Goal: Transaction & Acquisition: Purchase product/service

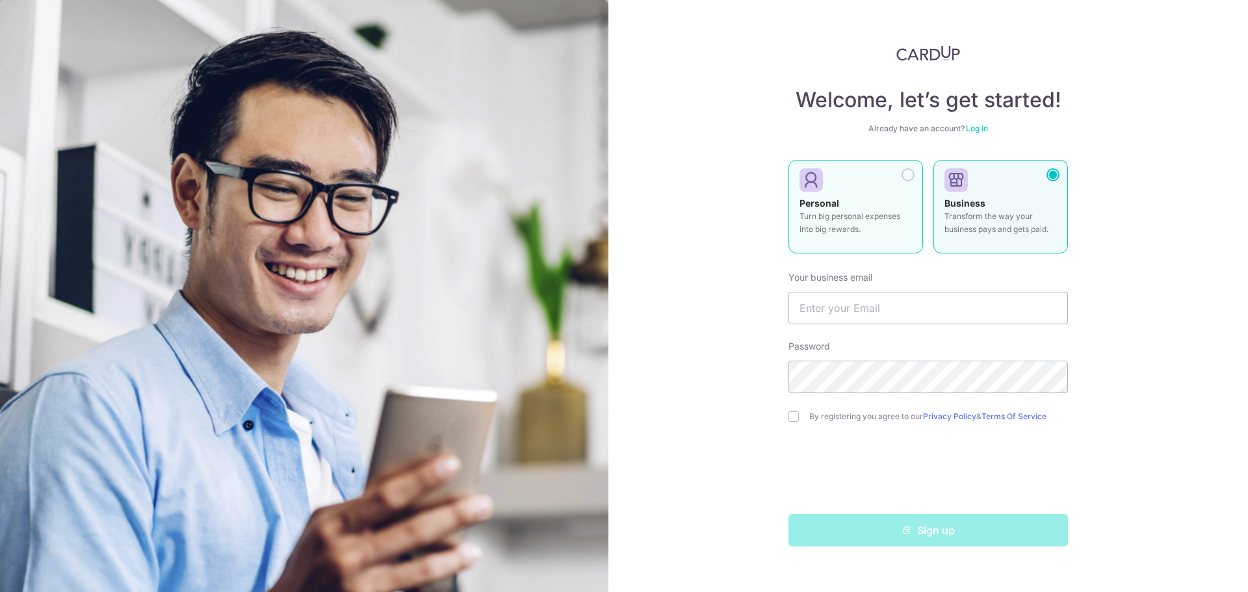
click at [845, 232] on p "Turn big personal expenses into big rewards." at bounding box center [855, 223] width 112 height 26
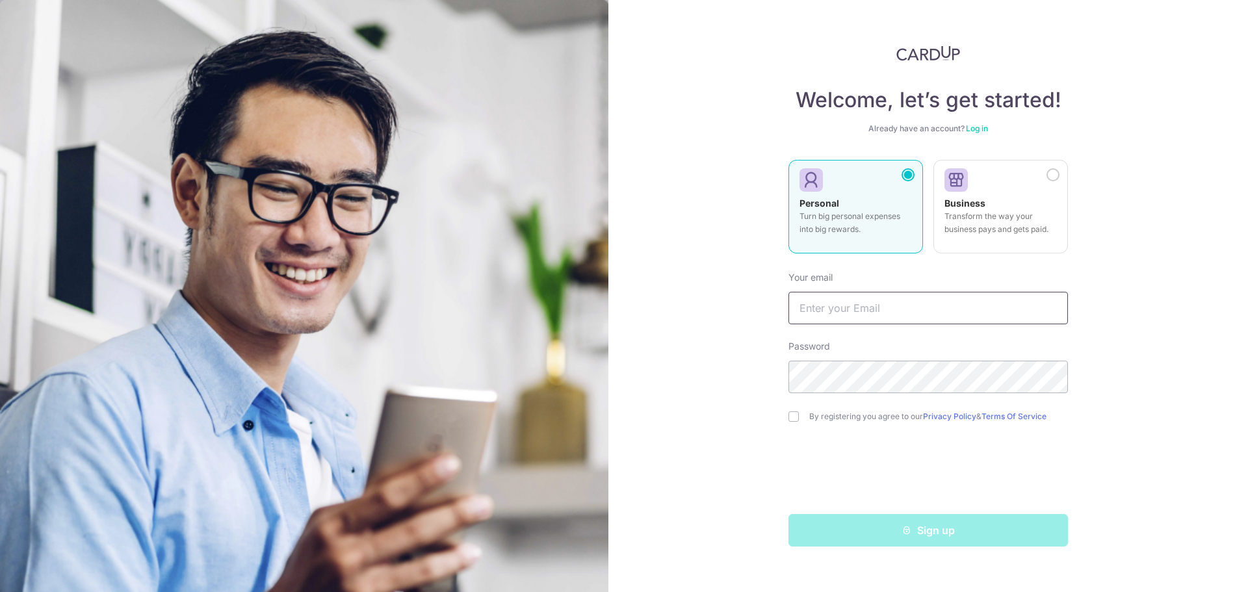
click at [845, 304] on input "text" at bounding box center [927, 308] width 279 height 32
type input "kayaker.wisdom@gmail.com"
click at [0, 591] on com-1password-button at bounding box center [0, 592] width 0 height 0
click at [794, 418] on input "checkbox" at bounding box center [793, 416] width 10 height 10
checkbox input "true"
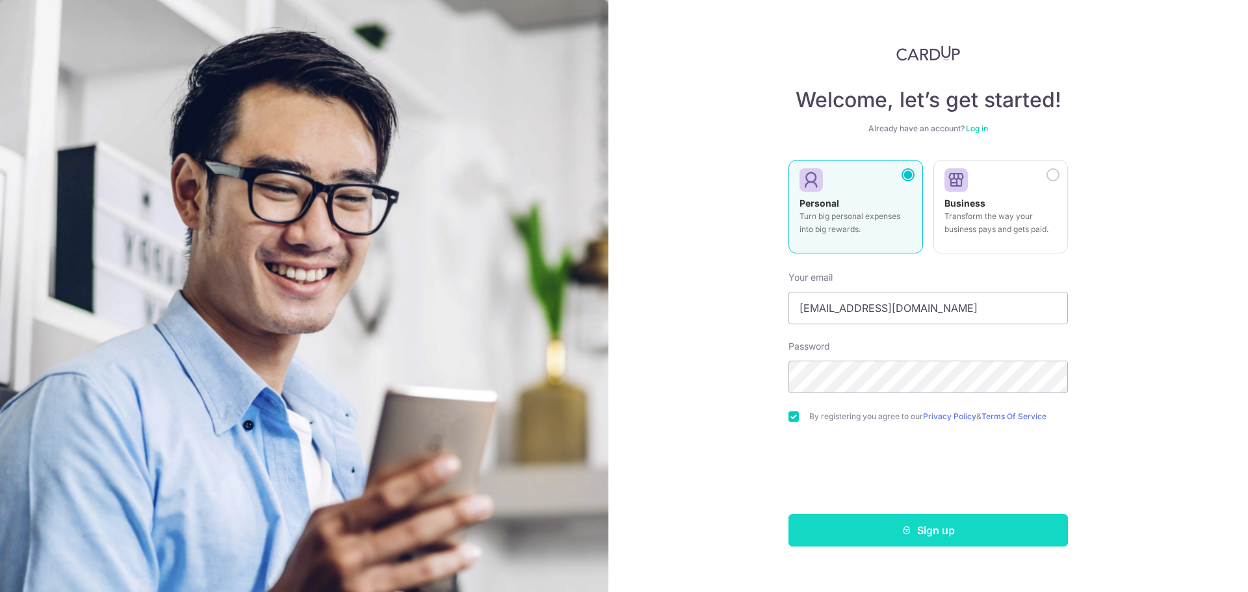
click at [917, 523] on button "Sign up" at bounding box center [927, 530] width 279 height 32
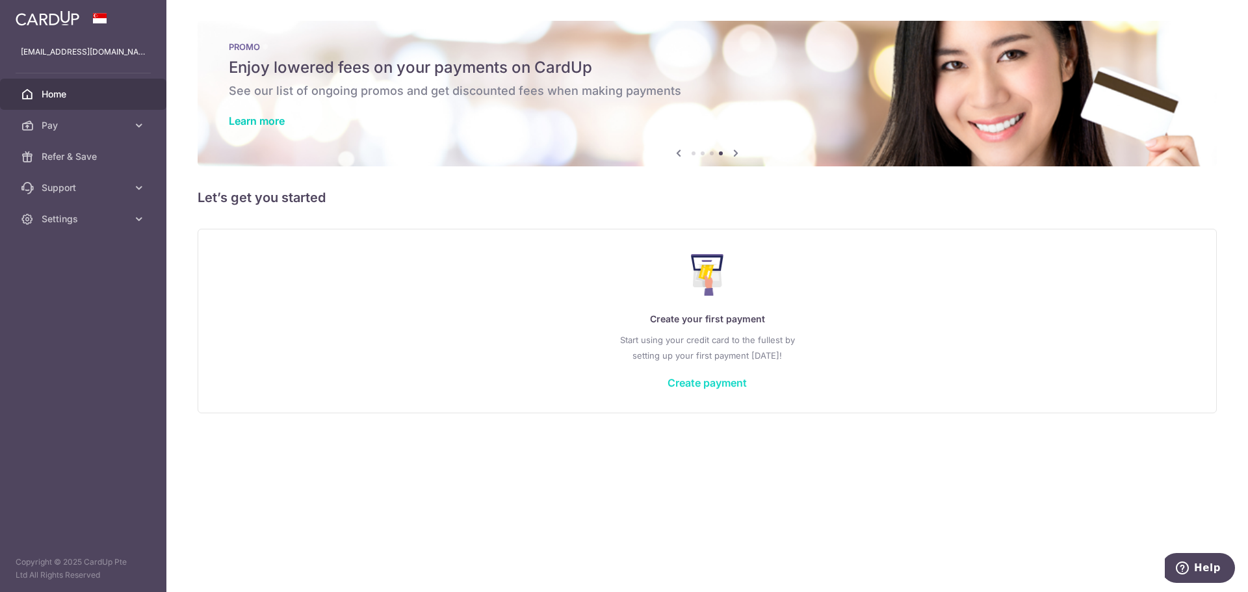
click at [712, 383] on link "Create payment" at bounding box center [706, 382] width 79 height 13
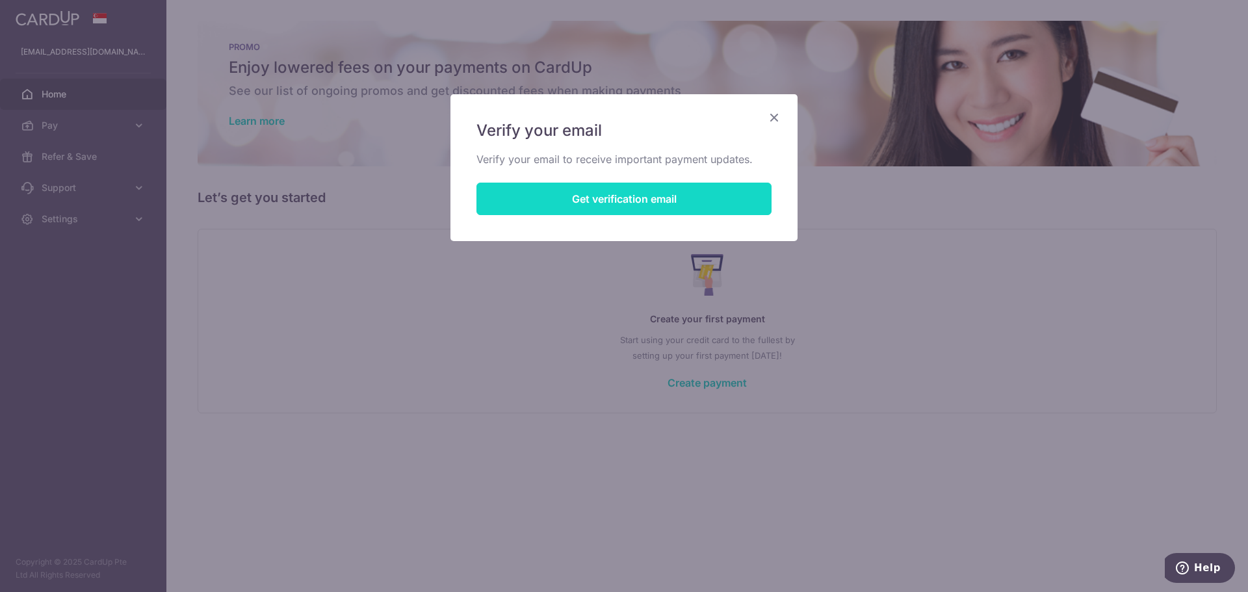
click at [662, 203] on button "Get verification email" at bounding box center [623, 199] width 295 height 32
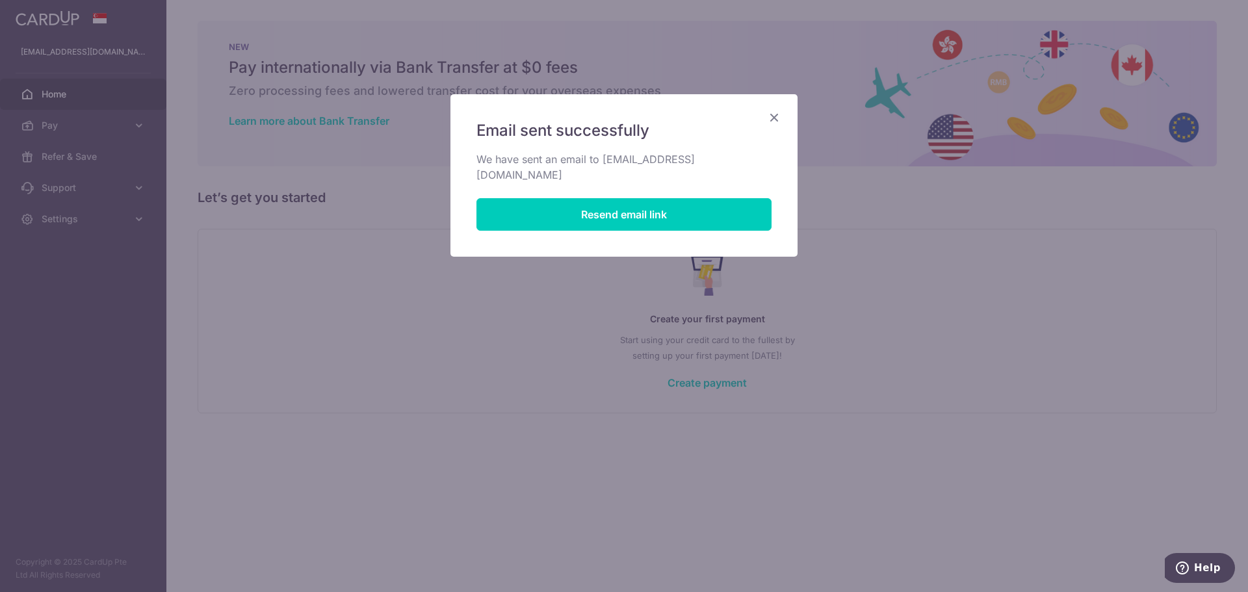
click at [774, 115] on icon "Close" at bounding box center [774, 117] width 16 height 16
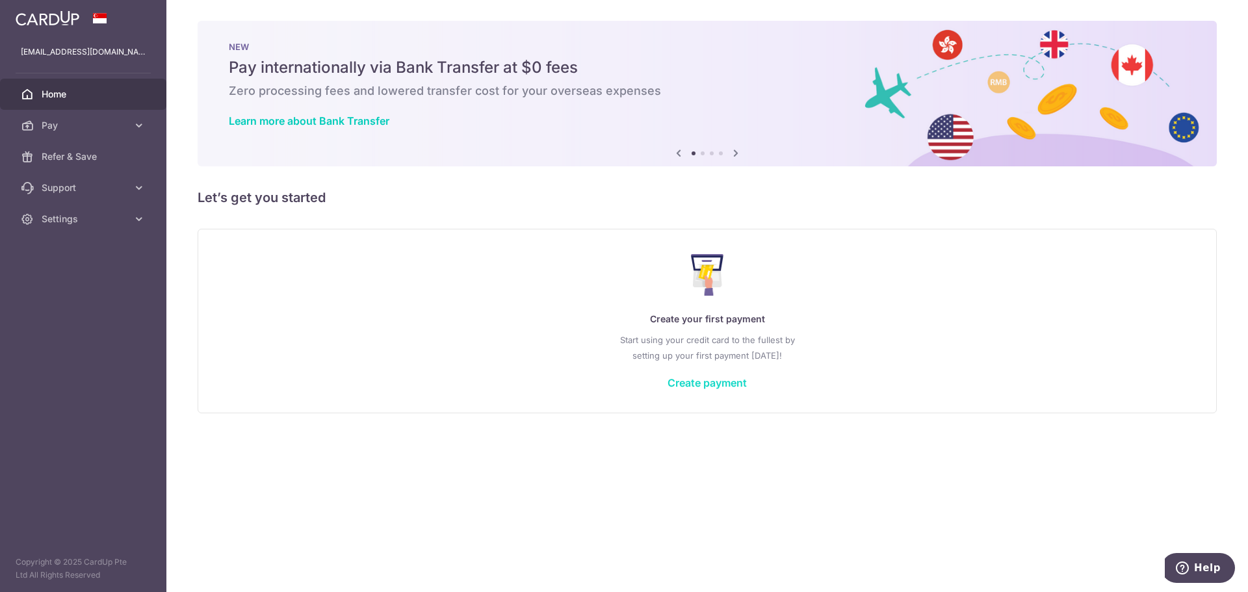
click at [725, 386] on link "Create payment" at bounding box center [706, 382] width 79 height 13
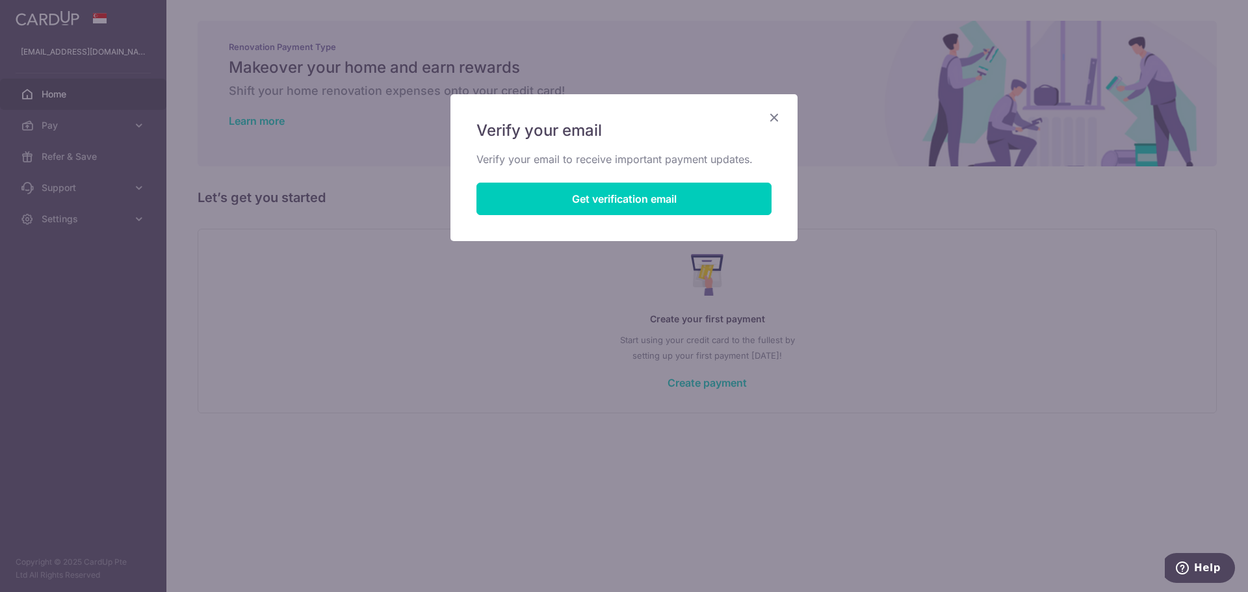
click at [776, 117] on icon "Close" at bounding box center [774, 117] width 16 height 16
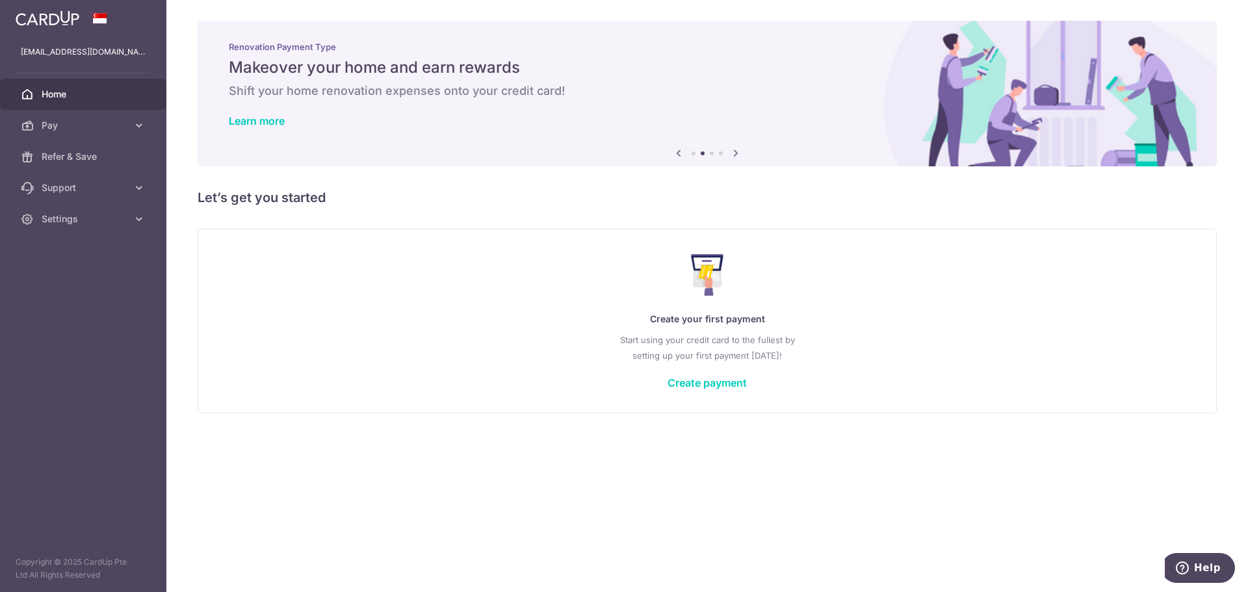
click at [99, 86] on link "Home" at bounding box center [83, 94] width 166 height 31
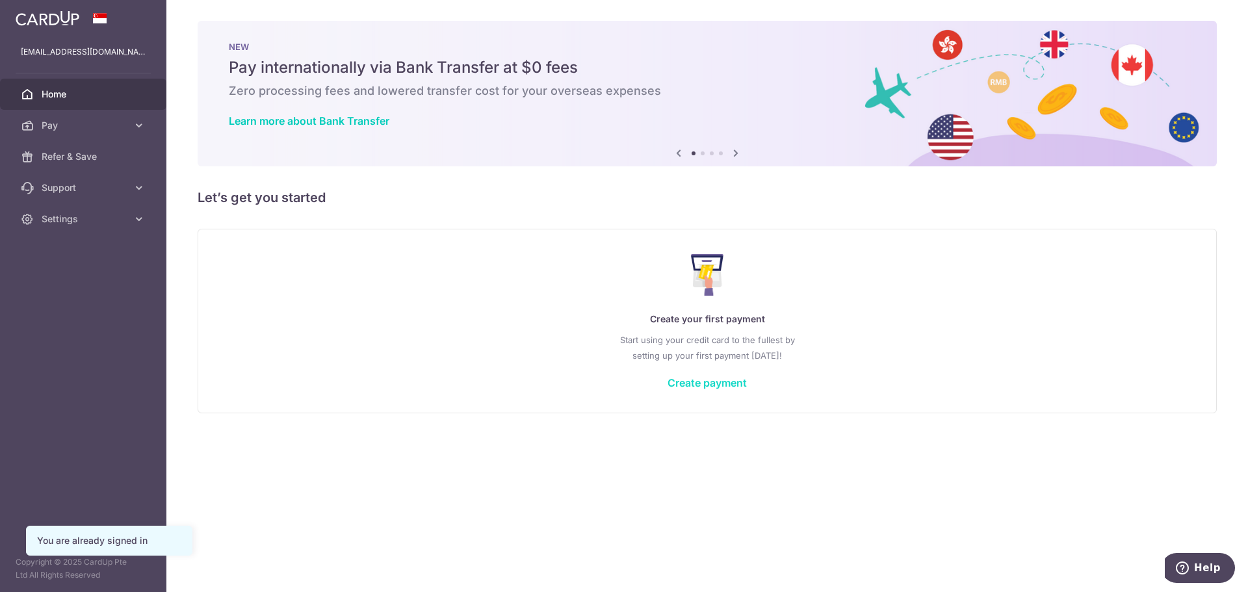
click at [709, 384] on link "Create payment" at bounding box center [706, 382] width 79 height 13
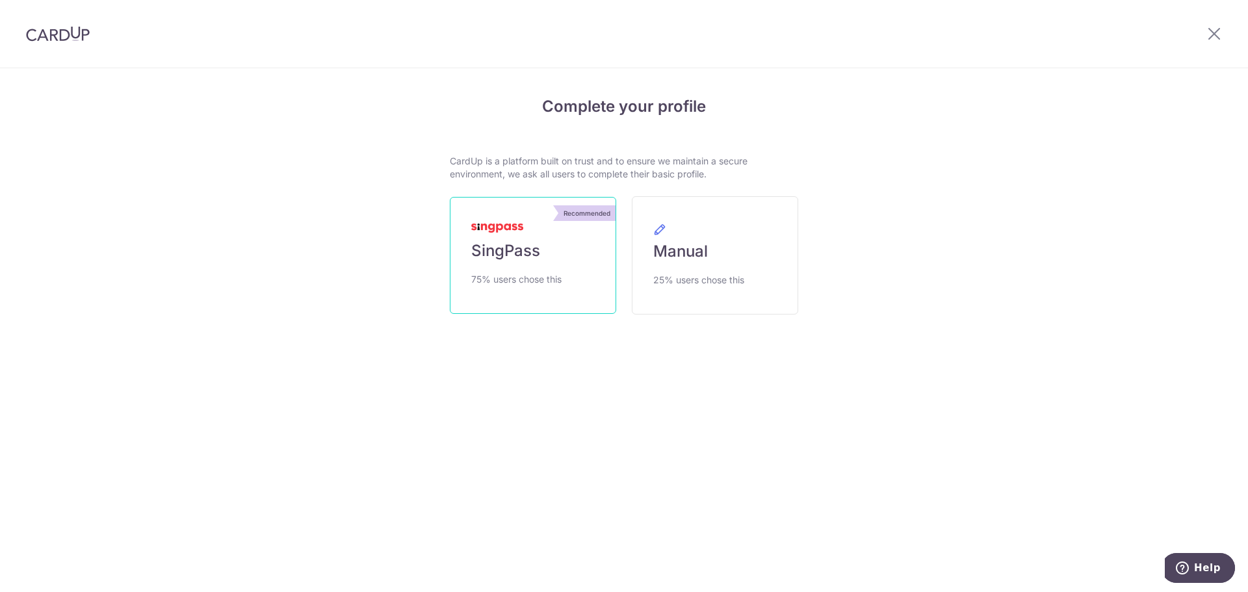
click at [583, 265] on link "Recommended SingPass 75% users chose this" at bounding box center [533, 255] width 166 height 117
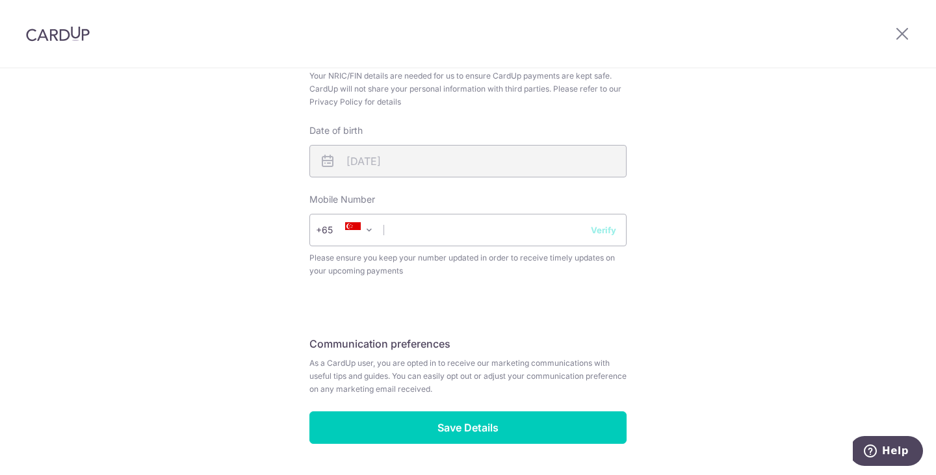
scroll to position [455, 0]
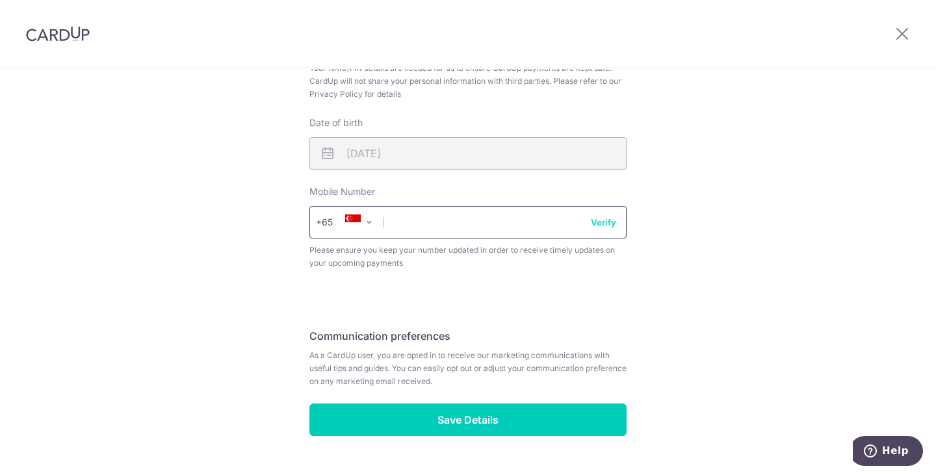
click at [432, 221] on input "text" at bounding box center [467, 222] width 317 height 32
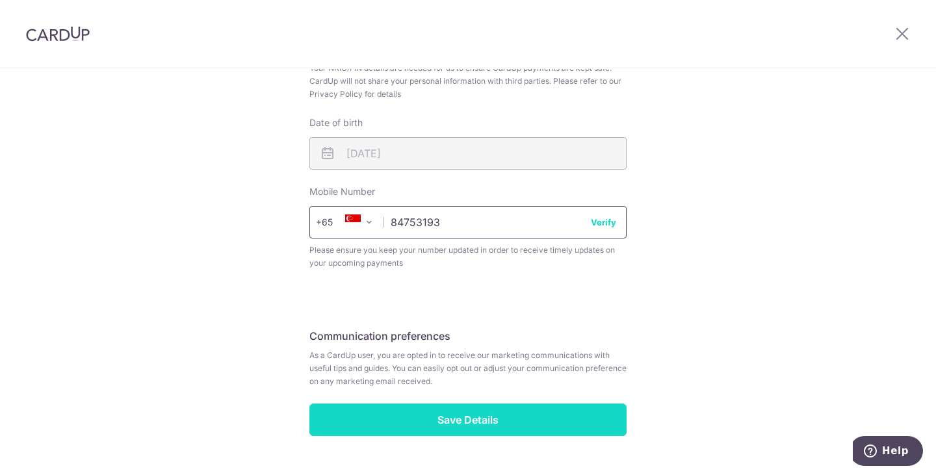
type input "84753193"
click at [481, 411] on input "Save Details" at bounding box center [467, 420] width 317 height 32
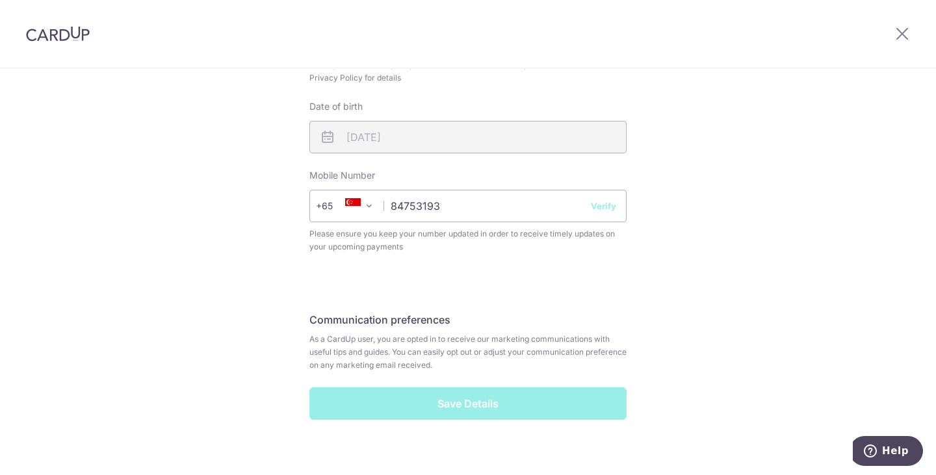
scroll to position [487, 0]
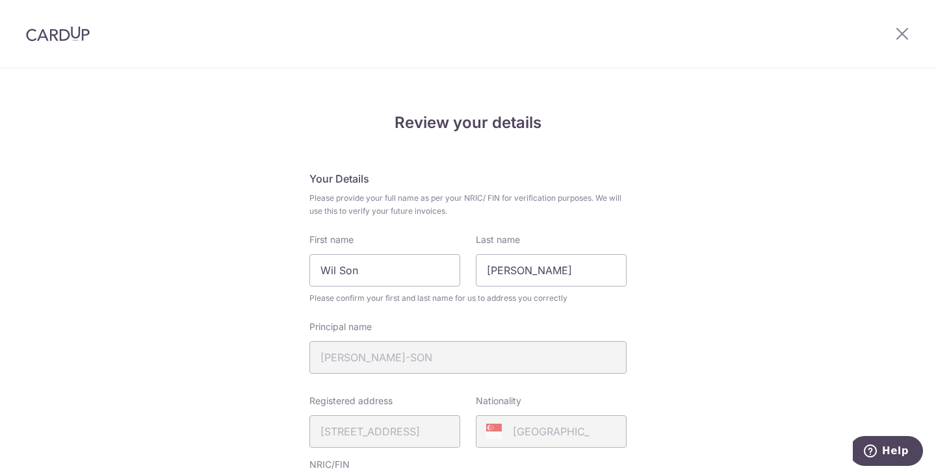
scroll to position [506, 0]
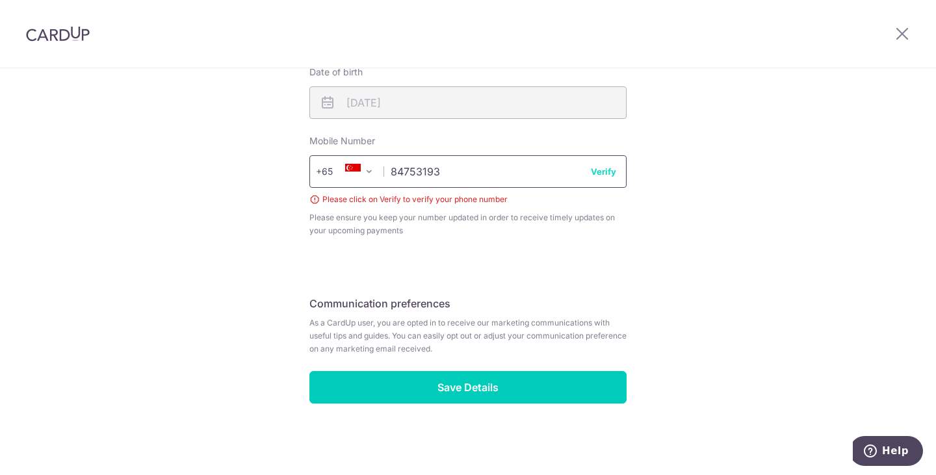
click at [586, 179] on input "84753193" at bounding box center [467, 171] width 317 height 32
click at [599, 168] on button "Verify" at bounding box center [603, 171] width 25 height 13
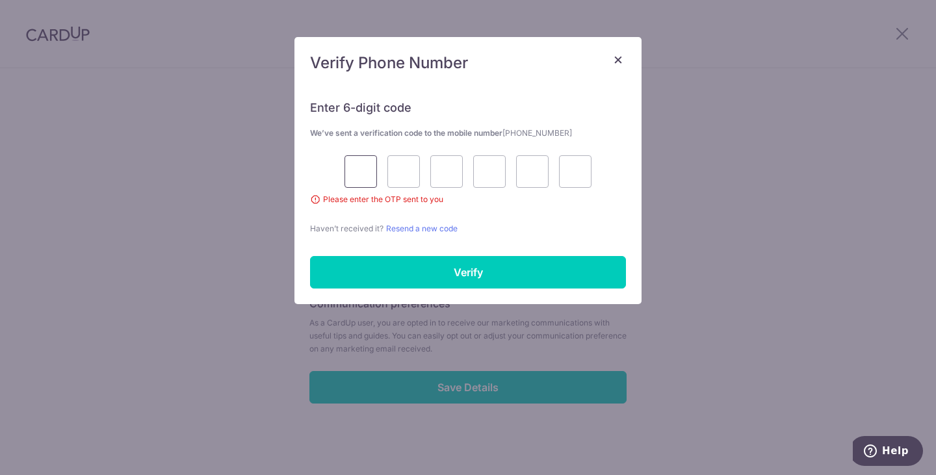
click at [365, 172] on input "text" at bounding box center [360, 171] width 32 height 32
type input "3"
type input "1"
type input "3"
type input "6"
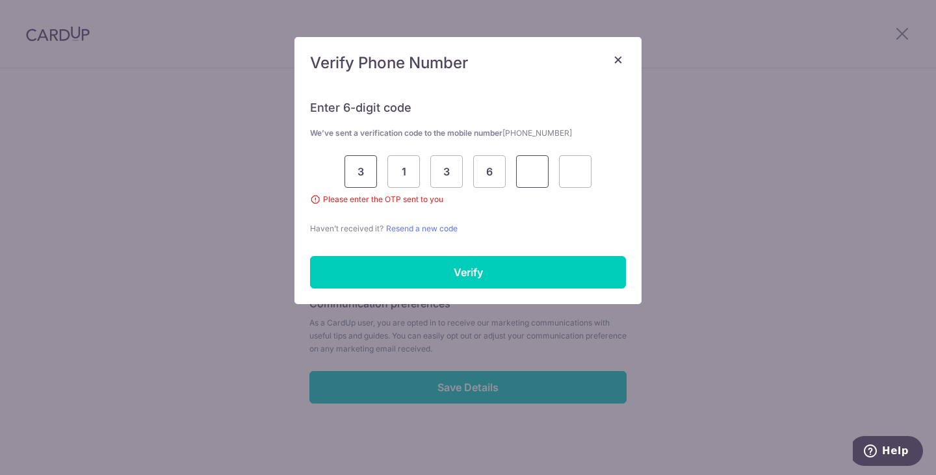
type input "2"
drag, startPoint x: 539, startPoint y: 169, endPoint x: 474, endPoint y: 169, distance: 65.6
click at [474, 169] on div "3 1 3 6 2" at bounding box center [468, 171] width 316 height 32
type input "1"
type input "6"
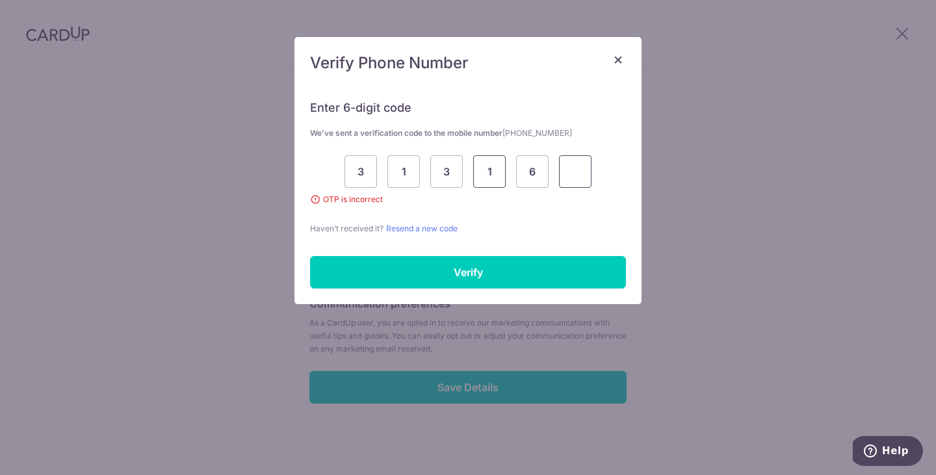
type input "2"
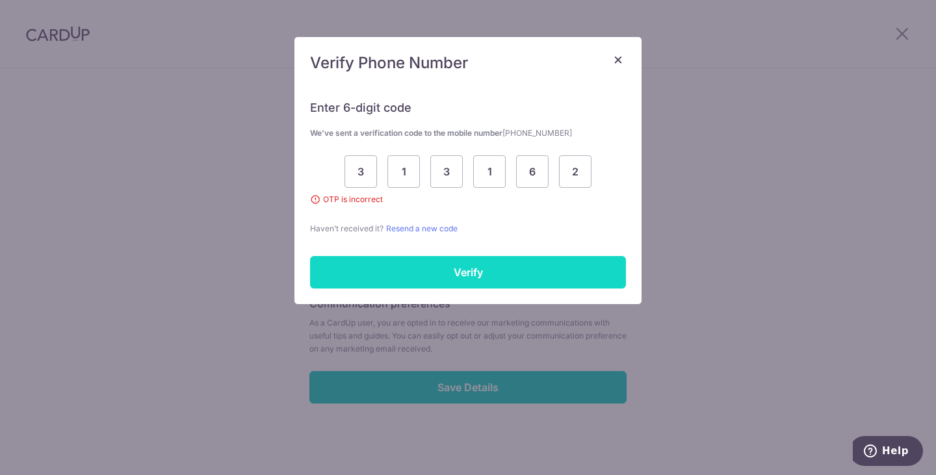
scroll to position [487, 0]
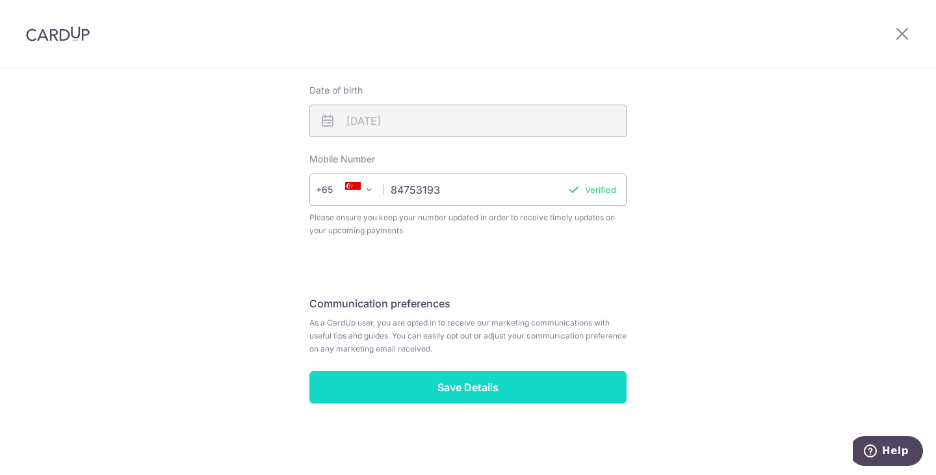
click at [478, 386] on input "Save Details" at bounding box center [467, 387] width 317 height 32
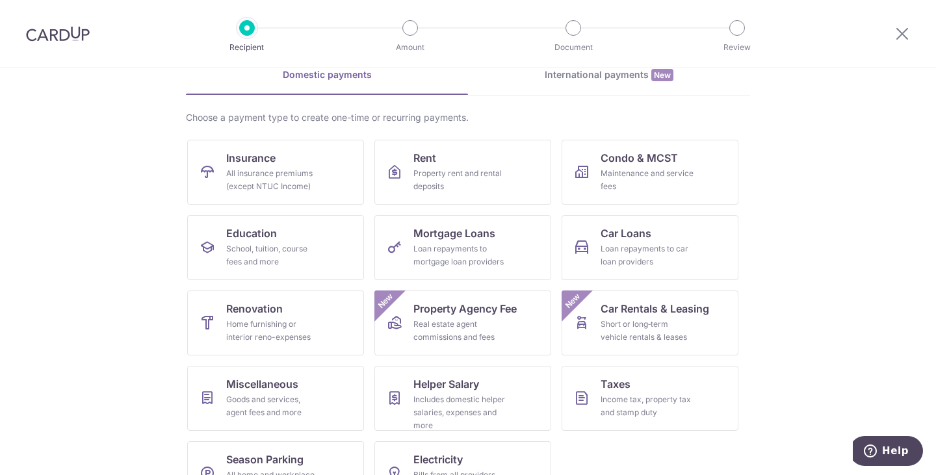
scroll to position [107, 0]
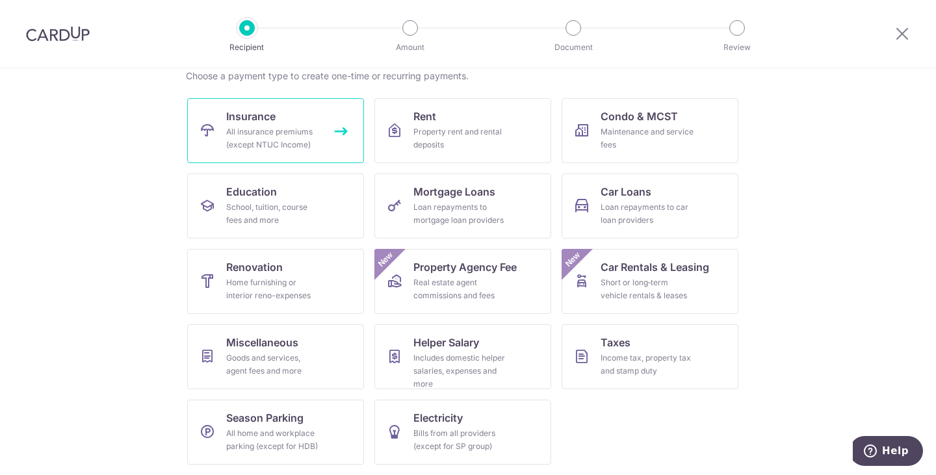
click at [274, 135] on div "All insurance premiums (except NTUC Income)" at bounding box center [273, 138] width 94 height 26
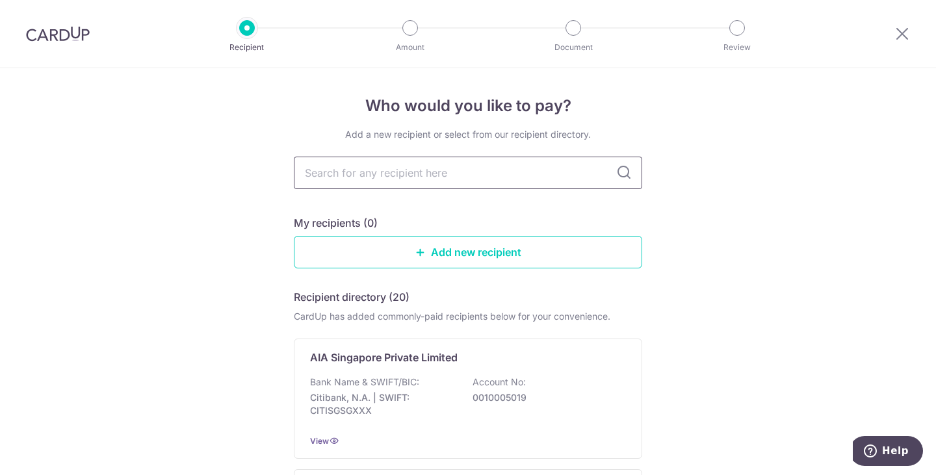
click at [472, 180] on input "text" at bounding box center [468, 173] width 348 height 32
type input "manu"
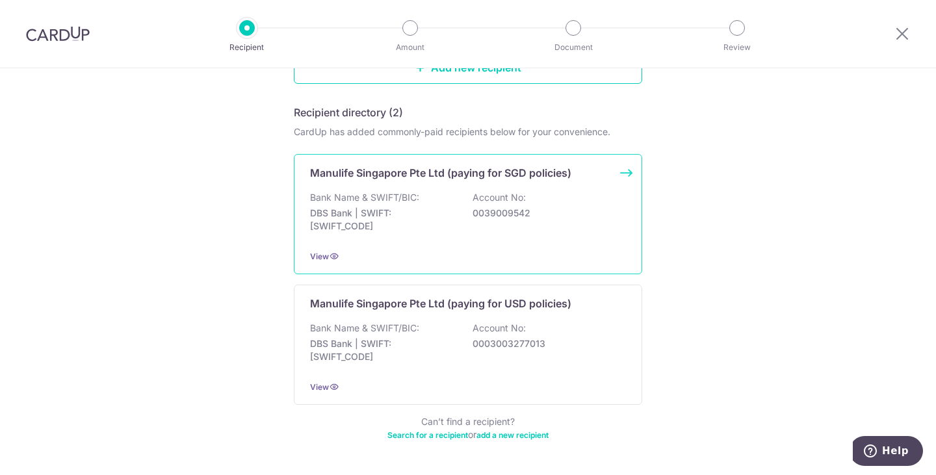
scroll to position [195, 0]
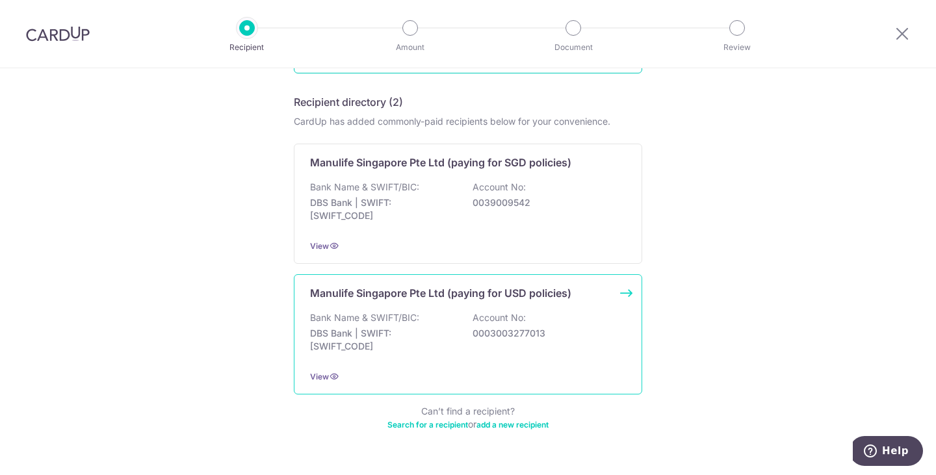
click at [448, 355] on div "Bank Name & SWIFT/BIC: DBS Bank | SWIFT: DBSSSGSGXXX Account No: 0003003277013" at bounding box center [468, 335] width 316 height 48
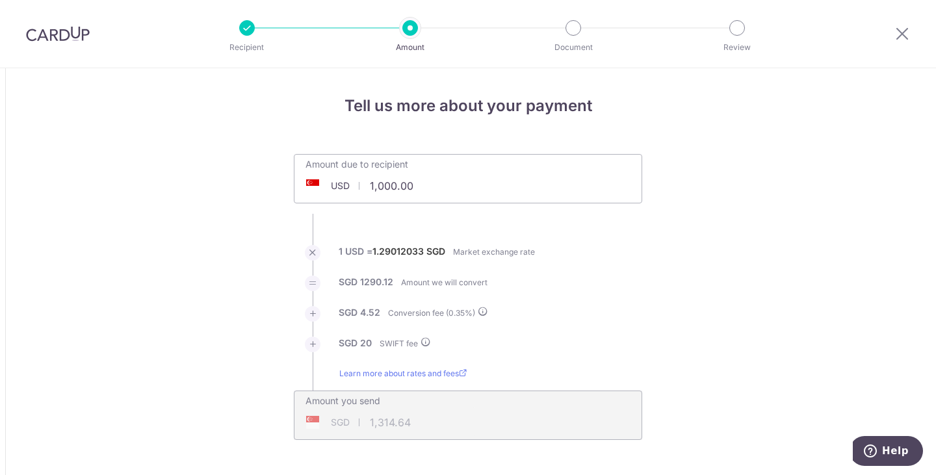
click at [420, 189] on input "1,000.00" at bounding box center [394, 186] width 201 height 30
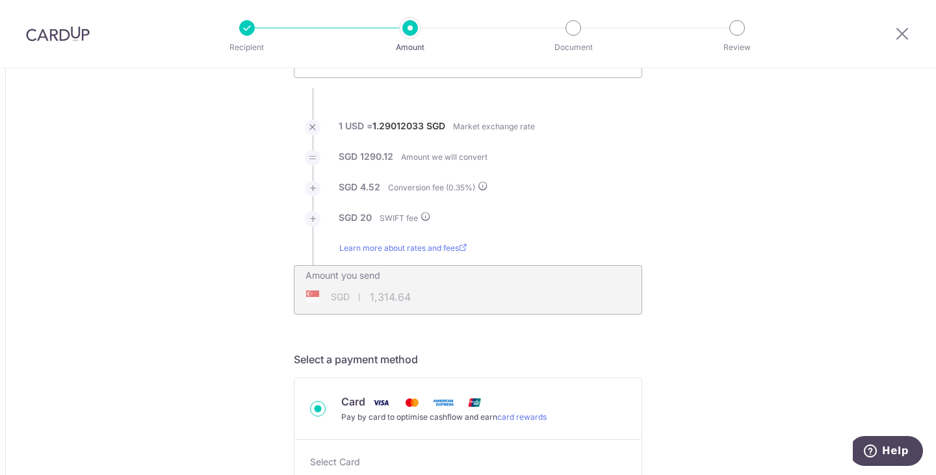
scroll to position [65, 0]
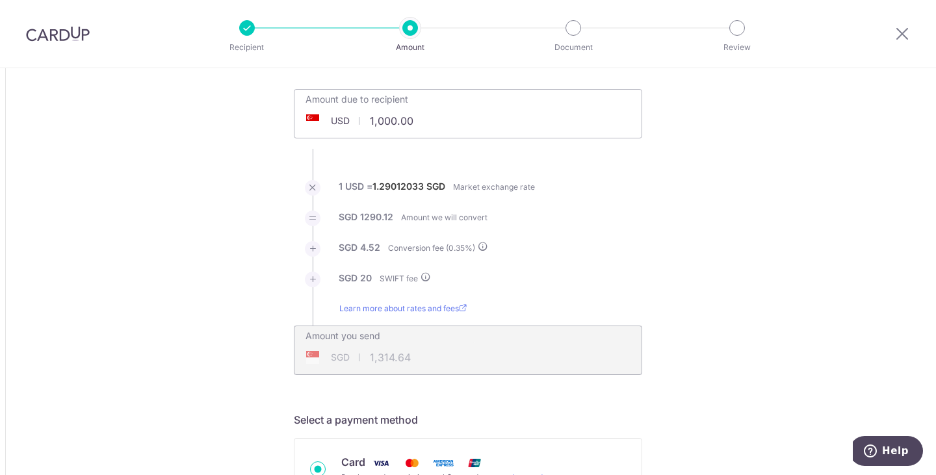
click at [315, 122] on span at bounding box center [313, 120] width 16 height 13
click at [337, 122] on span "USD" at bounding box center [340, 120] width 19 height 13
drag, startPoint x: 425, startPoint y: 122, endPoint x: 340, endPoint y: 122, distance: 85.1
click at [340, 122] on div "USD 1,000.00 1000" at bounding box center [394, 121] width 201 height 30
drag, startPoint x: 381, startPoint y: 119, endPoint x: 439, endPoint y: 123, distance: 58.0
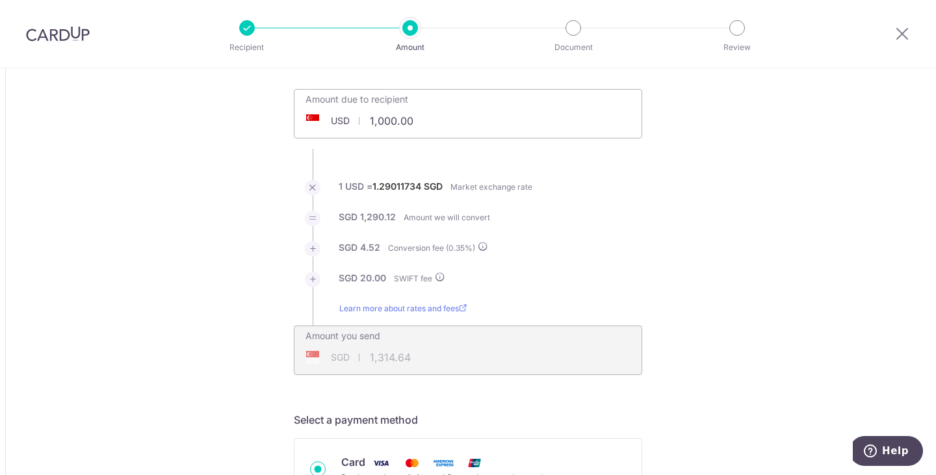
click at [439, 123] on input "1,000.00" at bounding box center [394, 121] width 201 height 30
click at [623, 268] on li "SGD 4.52 Conversion fee ( 0.35 %)" at bounding box center [468, 256] width 348 height 31
type input "1,097.16"
type input "1,440.42"
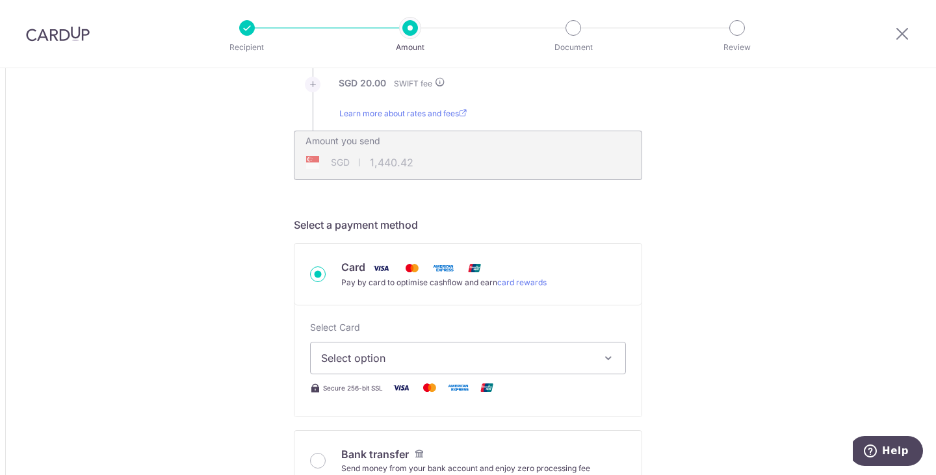
scroll to position [325, 0]
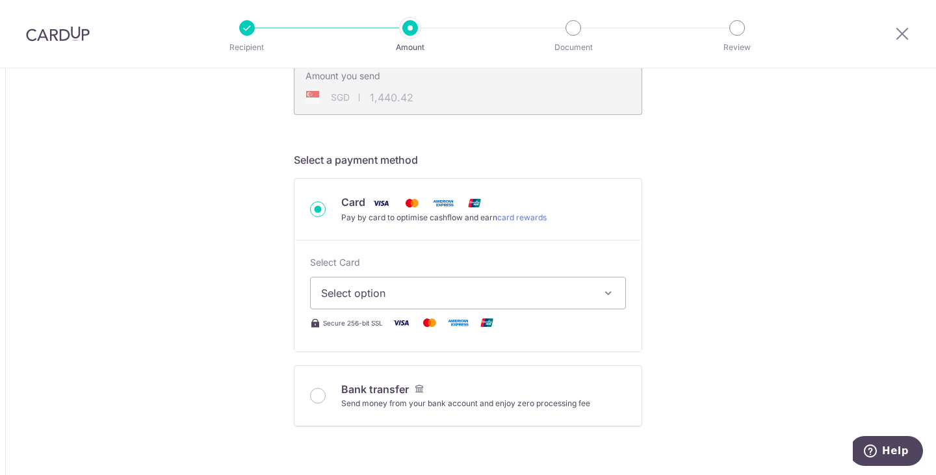
click at [557, 289] on span "Select option" at bounding box center [456, 293] width 270 height 16
click at [391, 330] on span "Add credit card" at bounding box center [479, 329] width 270 height 13
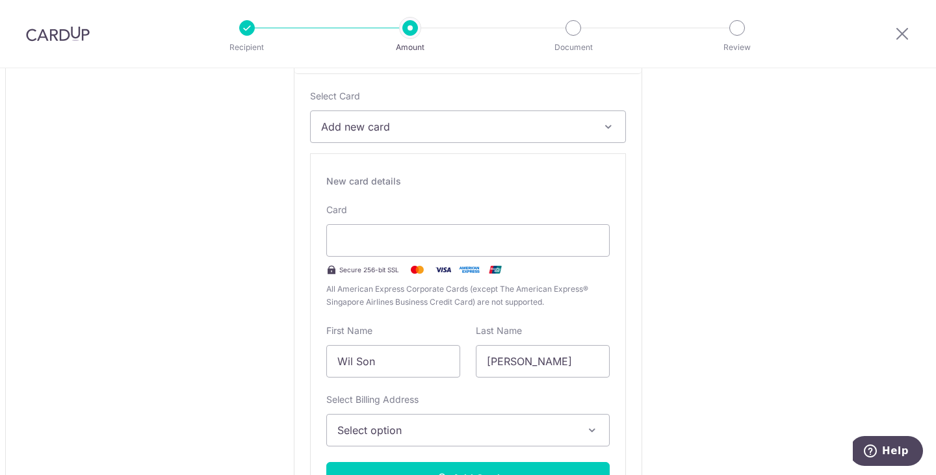
scroll to position [520, 0]
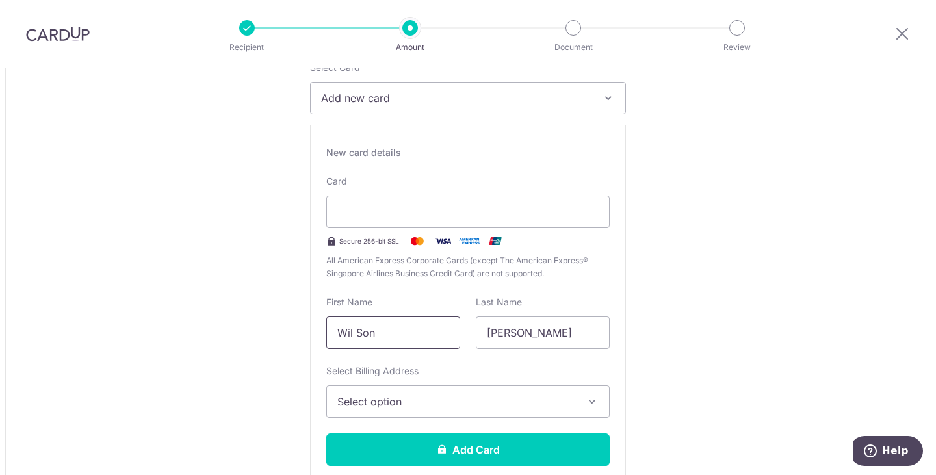
type input "[PERSON_NAME]"
type input "Wil-son"
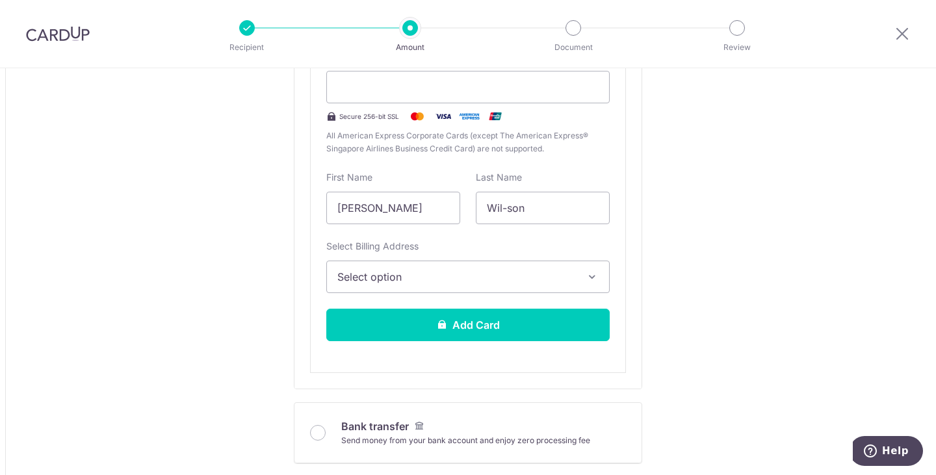
scroll to position [650, 0]
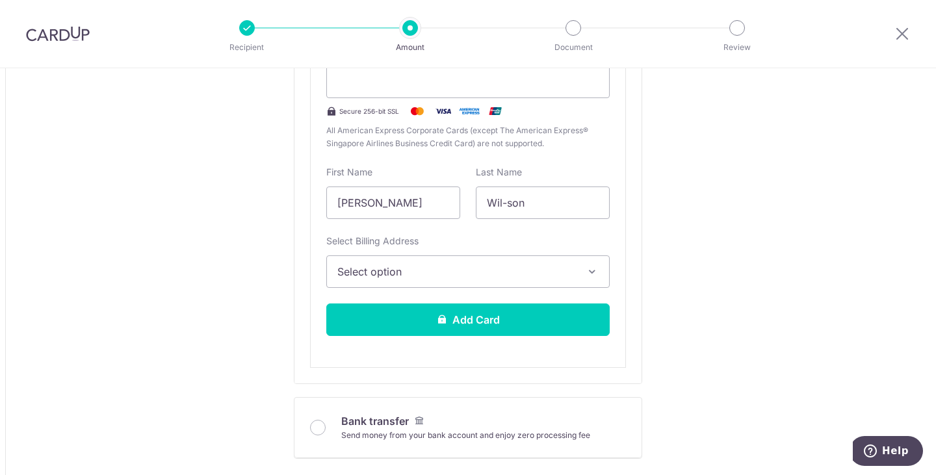
click at [427, 268] on span "Select option" at bounding box center [456, 272] width 238 height 16
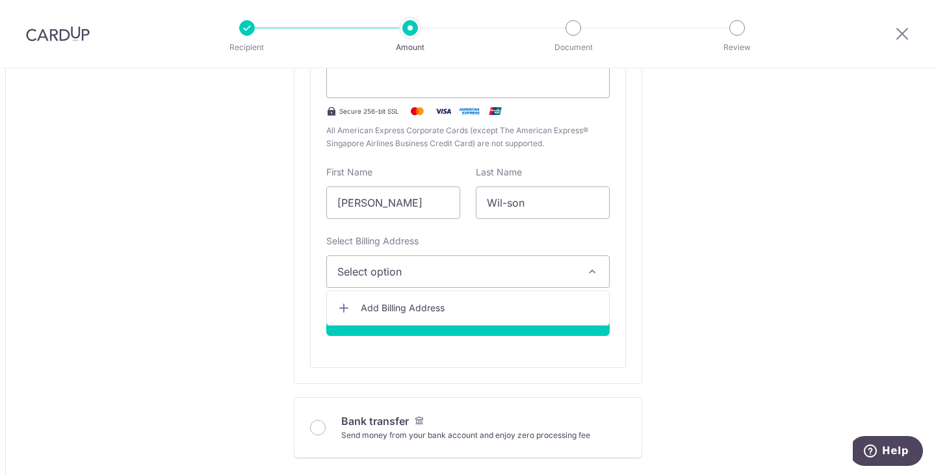
click at [413, 307] on span "Add Billing Address" at bounding box center [480, 308] width 238 height 13
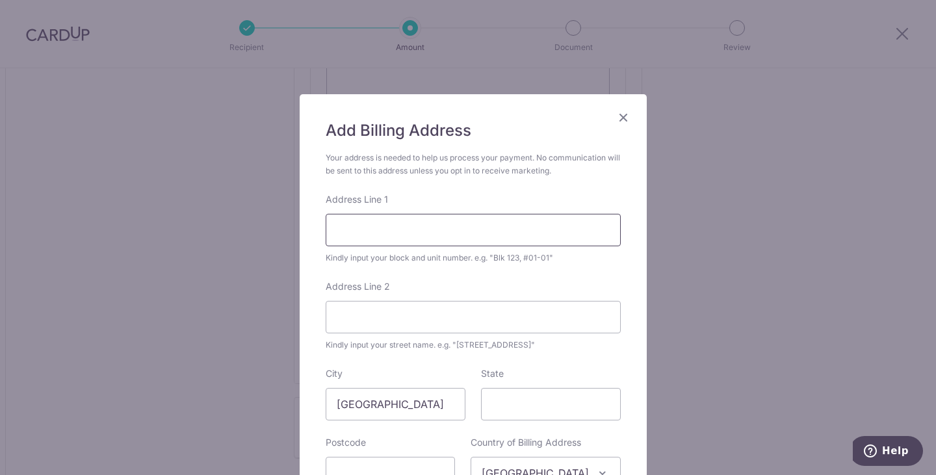
drag, startPoint x: 400, startPoint y: 216, endPoint x: 474, endPoint y: 225, distance: 74.6
click at [400, 216] on input "Address Line 1" at bounding box center [473, 230] width 295 height 32
type input "Blk 551 Ang Mo Kio Avenue 10"
type input "@"
type input "Blk 551, #24-2226"
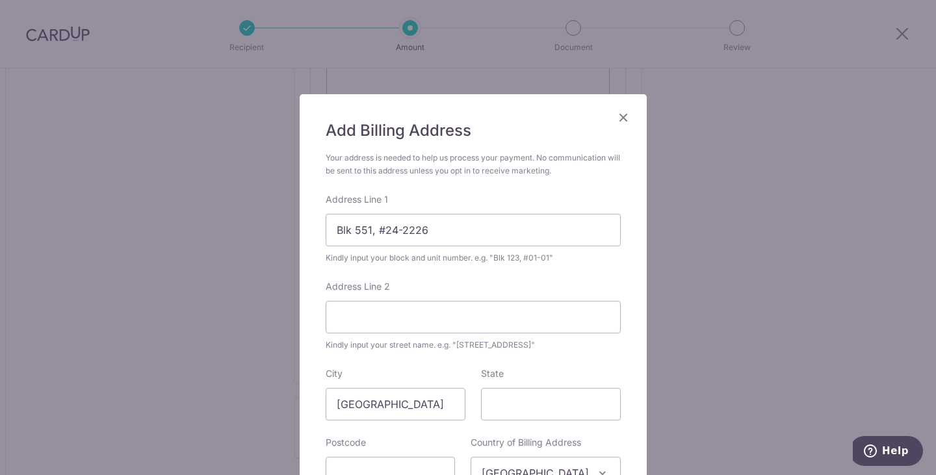
click at [448, 278] on form "Your address is needed to help us process your payment. No communication will b…" at bounding box center [473, 344] width 295 height 386
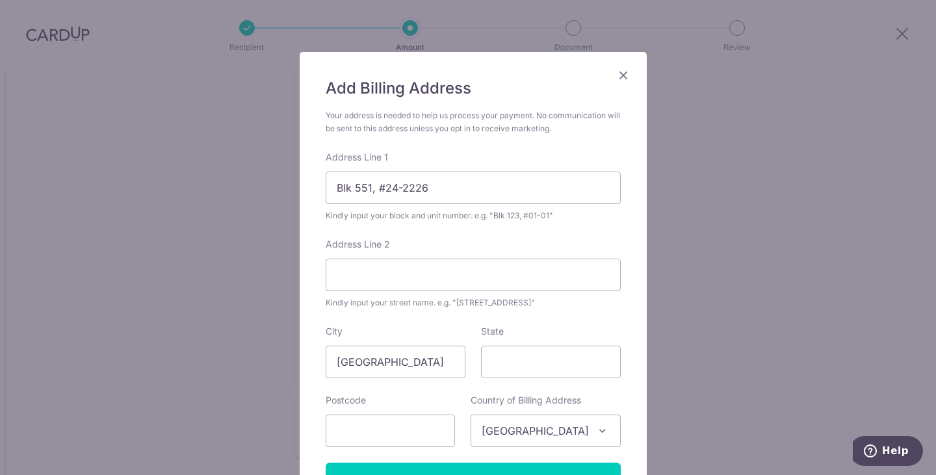
scroll to position [65, 0]
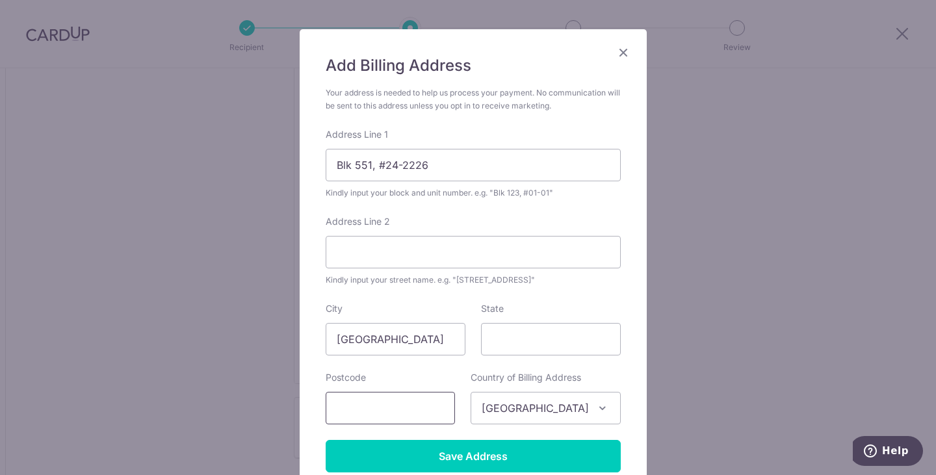
click at [396, 406] on input "text" at bounding box center [390, 408] width 129 height 32
type input "560551"
click at [393, 253] on input "Address Line 2" at bounding box center [473, 252] width 295 height 32
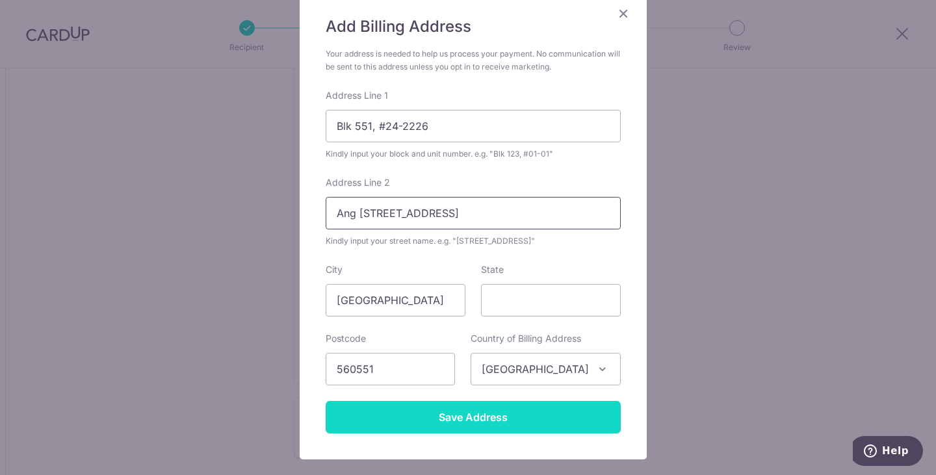
scroll to position [130, 0]
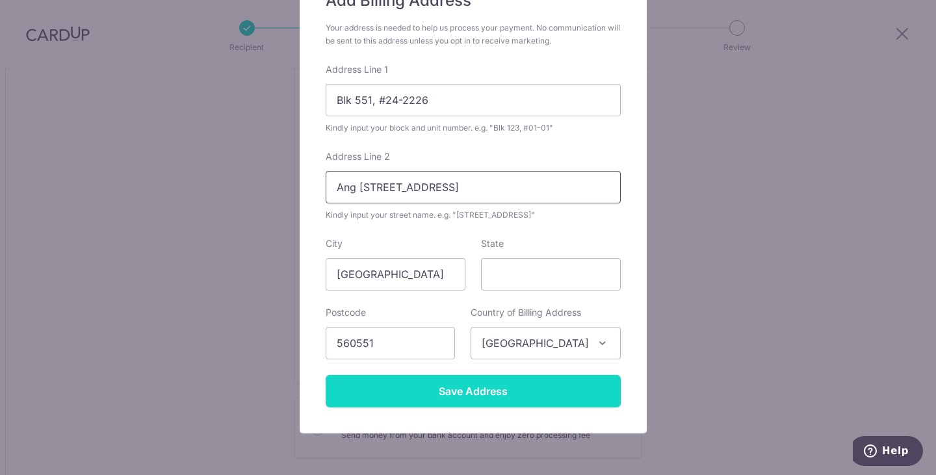
type input "Ang Mo Kio Avenue 10"
click at [491, 388] on input "Save Address" at bounding box center [473, 391] width 295 height 32
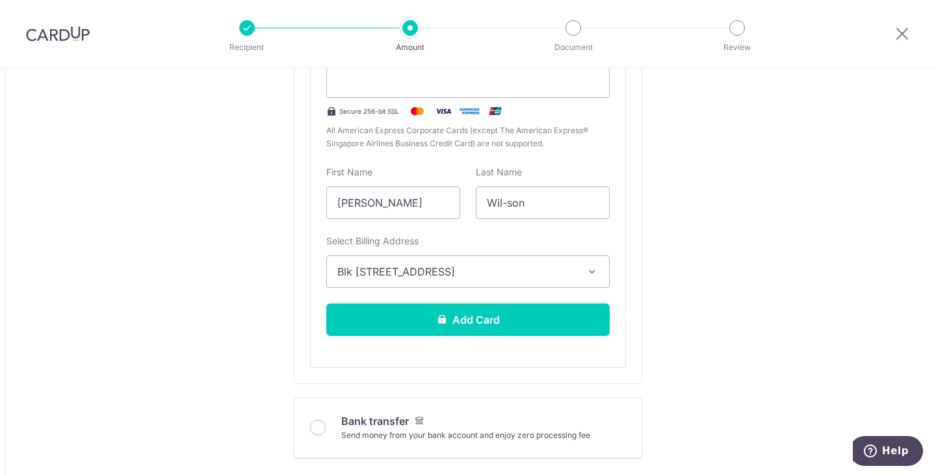
click at [578, 271] on button "Blk [STREET_ADDRESS]" at bounding box center [467, 271] width 283 height 32
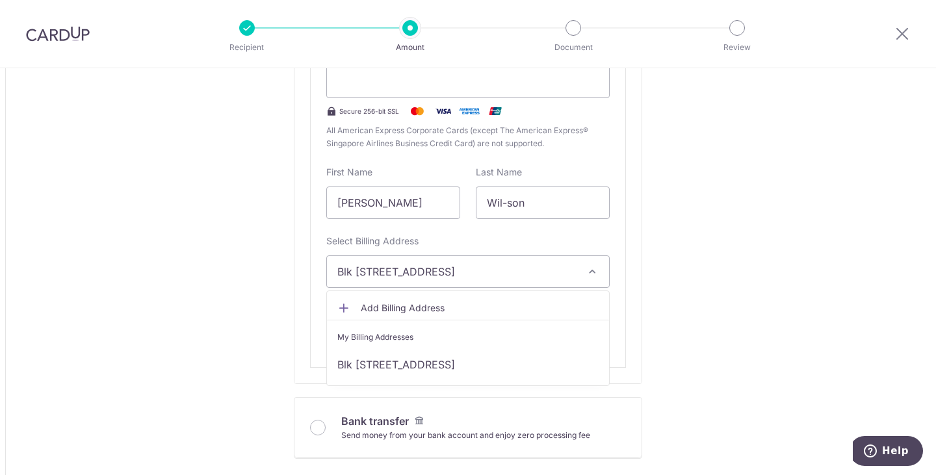
click at [647, 265] on div "Tell us more about your payment Amount due to recipient USD 1,097.16 1097.16 1 …" at bounding box center [468, 378] width 936 height 1921
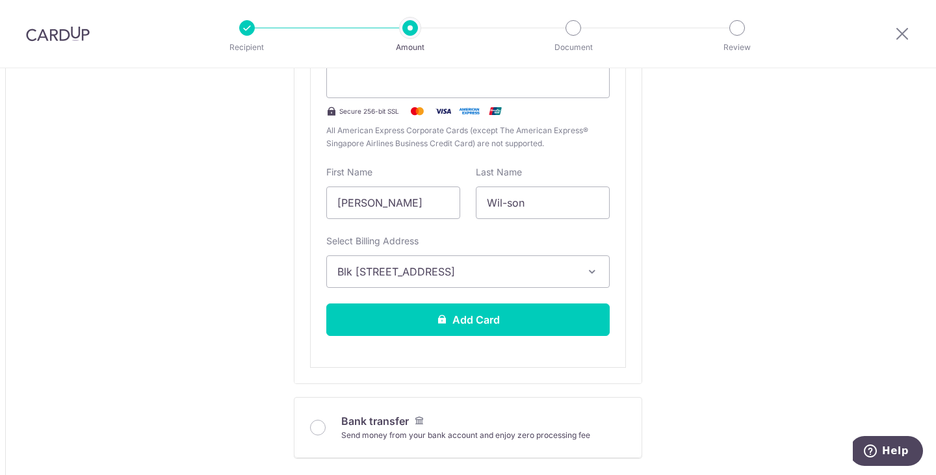
click at [524, 279] on span "Blk [STREET_ADDRESS]" at bounding box center [456, 272] width 238 height 16
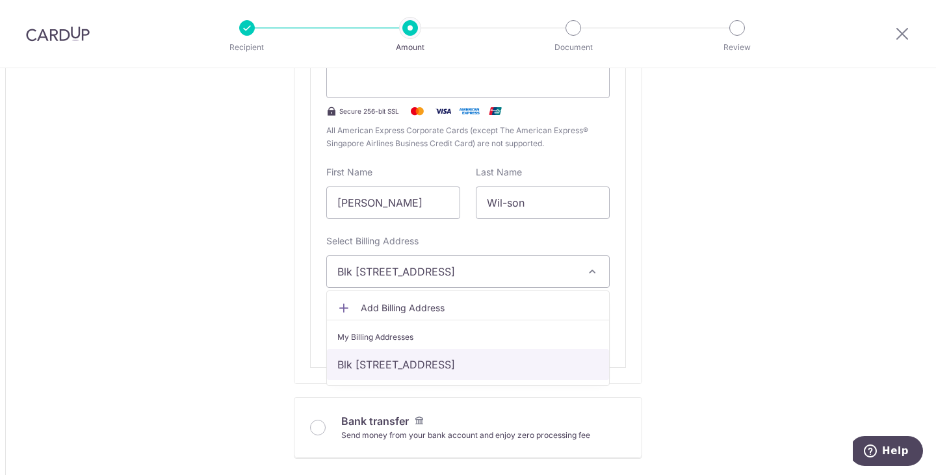
click at [402, 361] on link "Blk [STREET_ADDRESS]" at bounding box center [468, 364] width 282 height 31
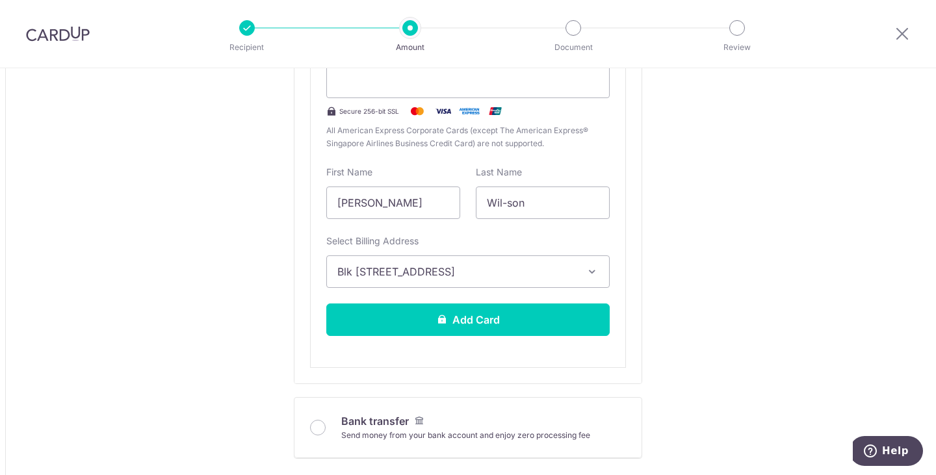
click at [428, 281] on button "Blk [STREET_ADDRESS]" at bounding box center [467, 271] width 283 height 32
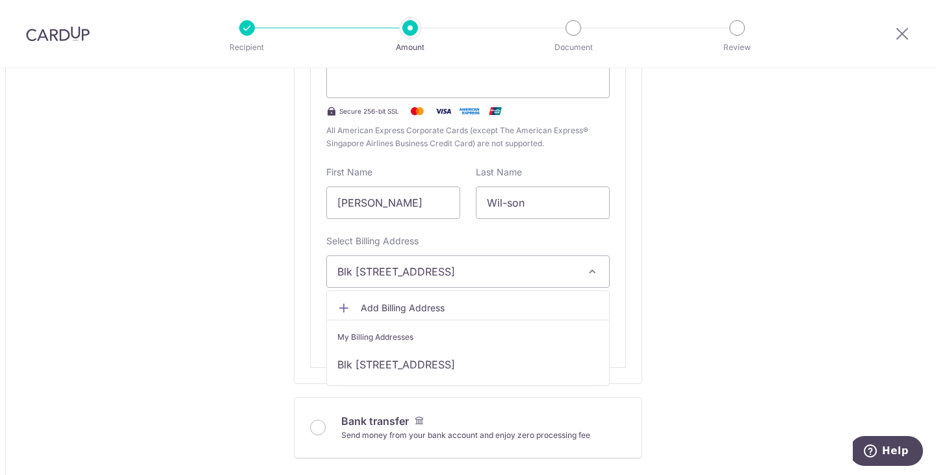
click at [651, 339] on div "Tell us more about your payment Amount due to recipient USD 1,097.16 1097.16 1 …" at bounding box center [468, 378] width 936 height 1921
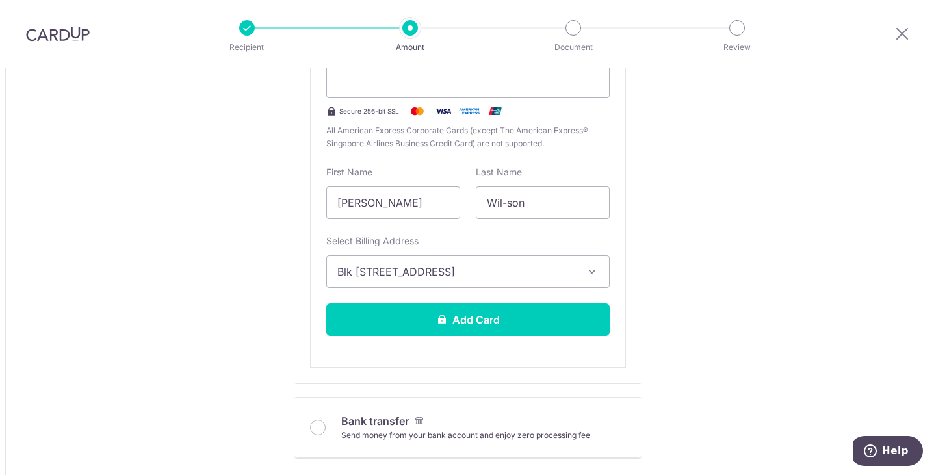
click at [450, 268] on span "Blk [STREET_ADDRESS]" at bounding box center [456, 272] width 238 height 16
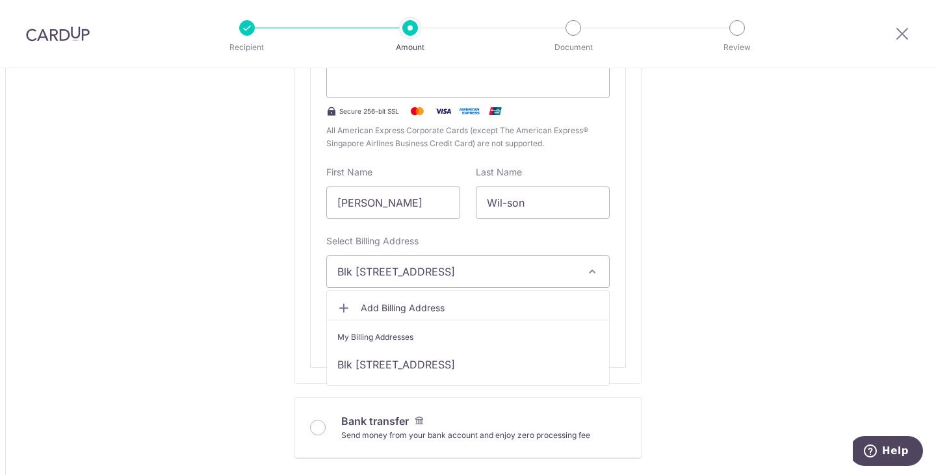
click at [407, 307] on span "Add Billing Address" at bounding box center [480, 308] width 238 height 13
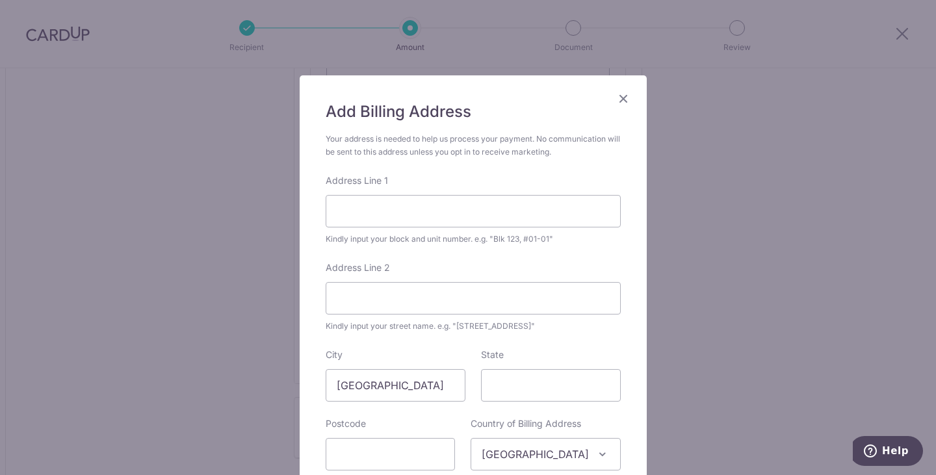
scroll to position [0, 0]
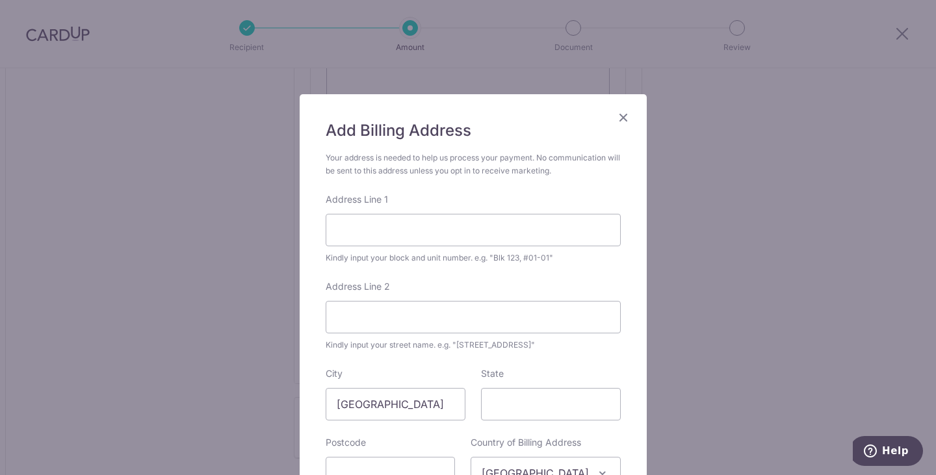
click at [621, 116] on icon "Close" at bounding box center [623, 117] width 16 height 16
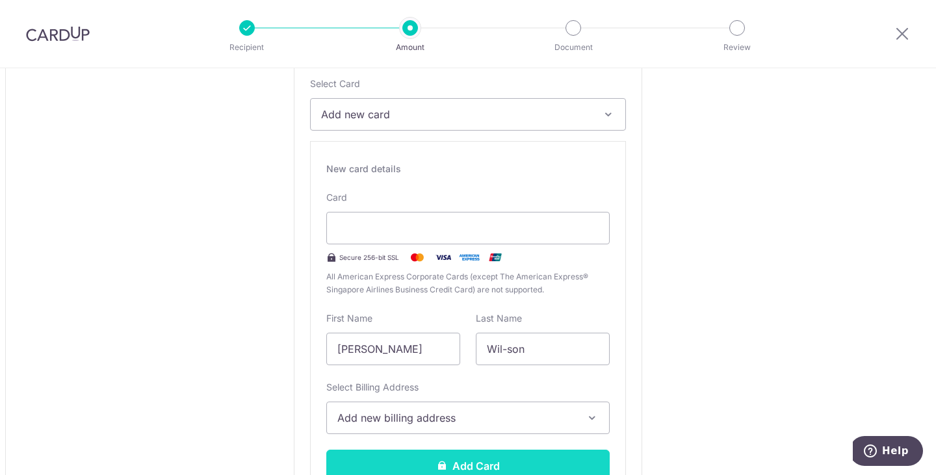
scroll to position [585, 0]
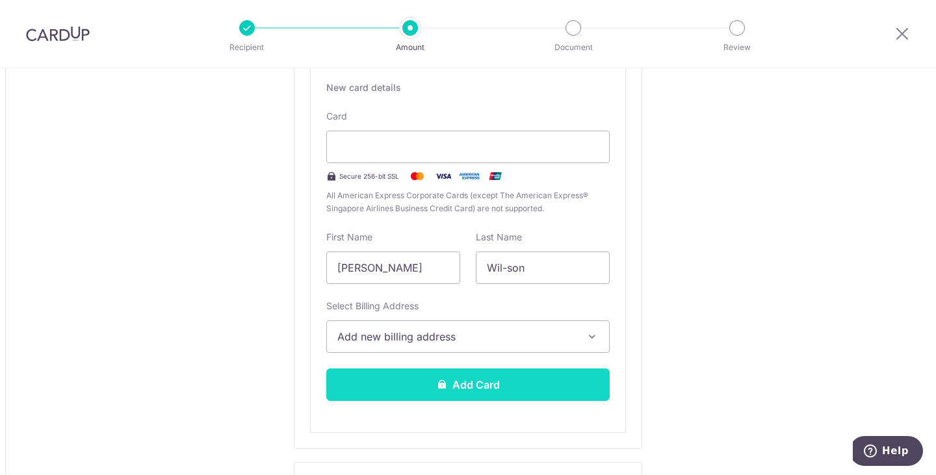
click at [483, 380] on button "Add Card" at bounding box center [467, 384] width 283 height 32
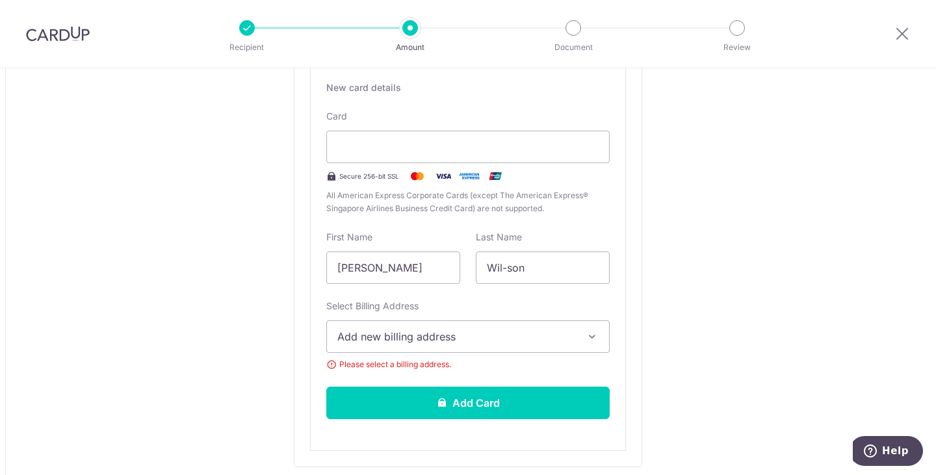
click at [455, 336] on span "Add new billing address" at bounding box center [456, 337] width 238 height 16
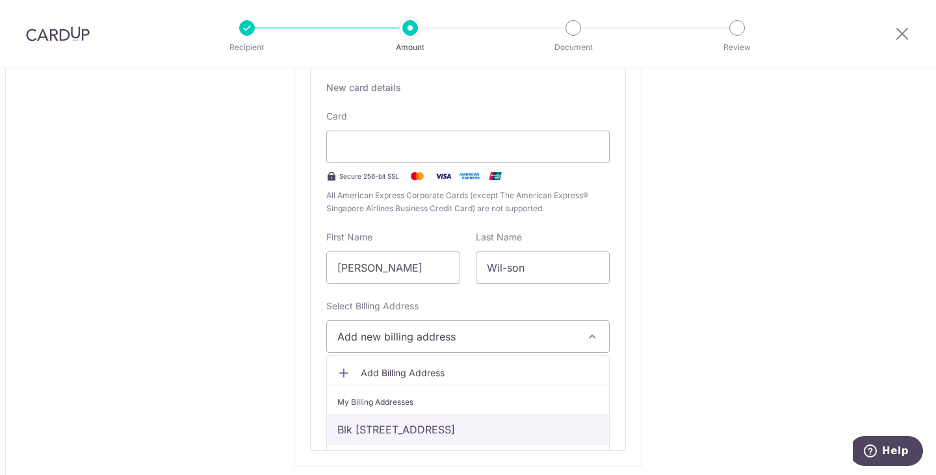
click at [432, 426] on link "Blk [STREET_ADDRESS]" at bounding box center [468, 429] width 282 height 31
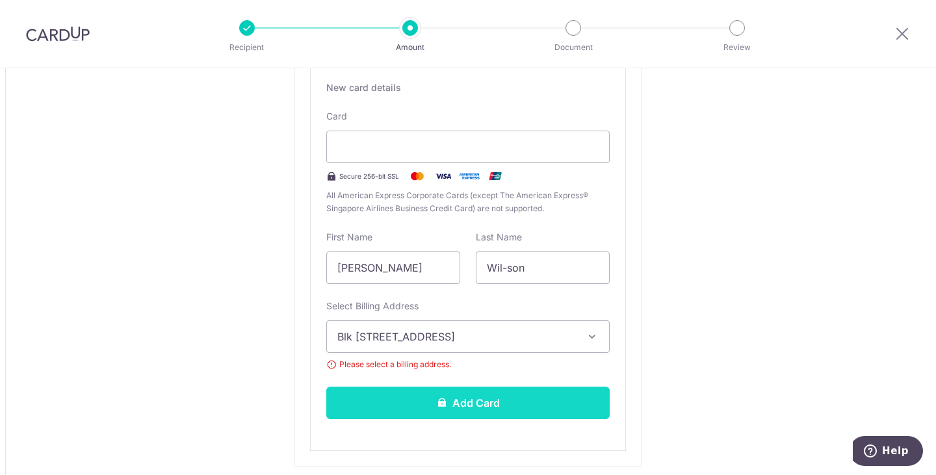
click at [474, 404] on button "Add Card" at bounding box center [467, 403] width 283 height 32
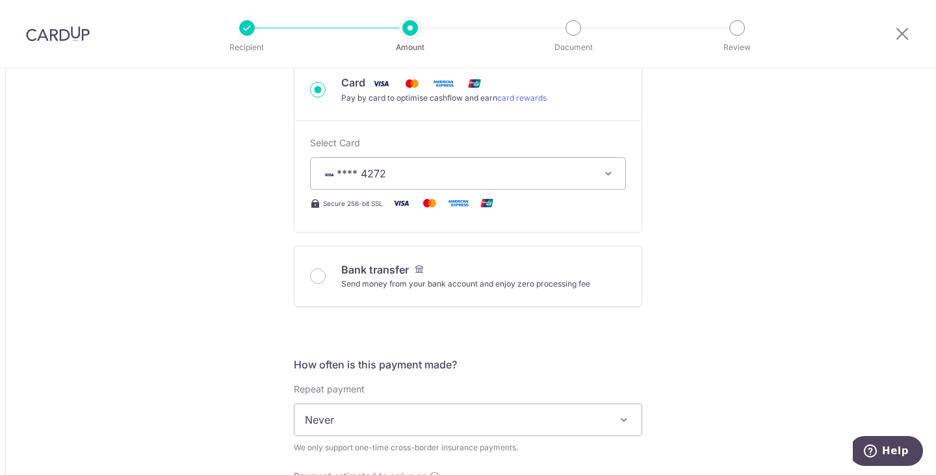
scroll to position [455, 0]
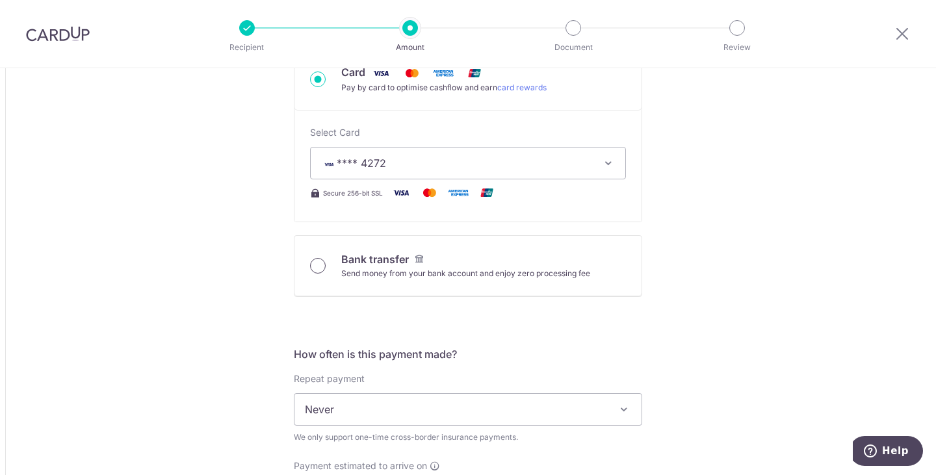
click at [310, 266] on input "Bank transfer Send money from your bank account and enjoy zero processing fee" at bounding box center [318, 266] width 16 height 16
radio input "true"
type input "1,097.16"
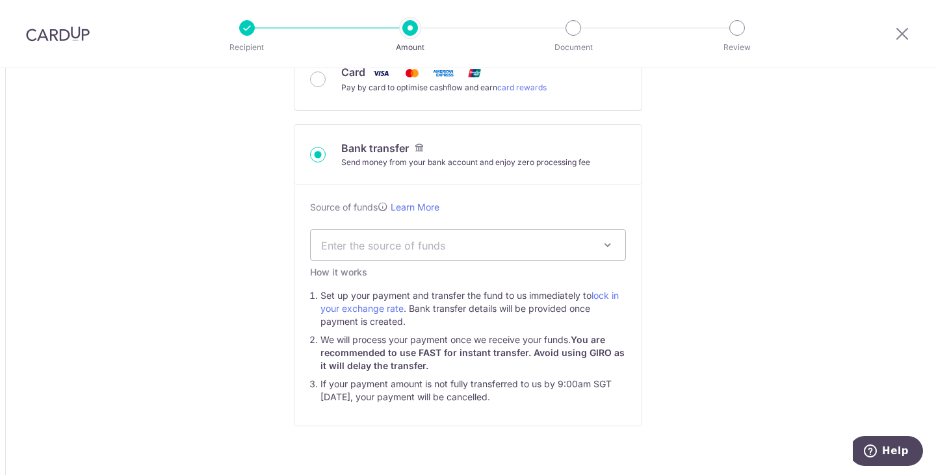
click at [469, 233] on span "Enter the source of funds" at bounding box center [468, 245] width 315 height 30
click at [601, 224] on div "Source of funds Learn More Enter the source of funds Employment Investment Inhe…" at bounding box center [467, 305] width 347 height 240
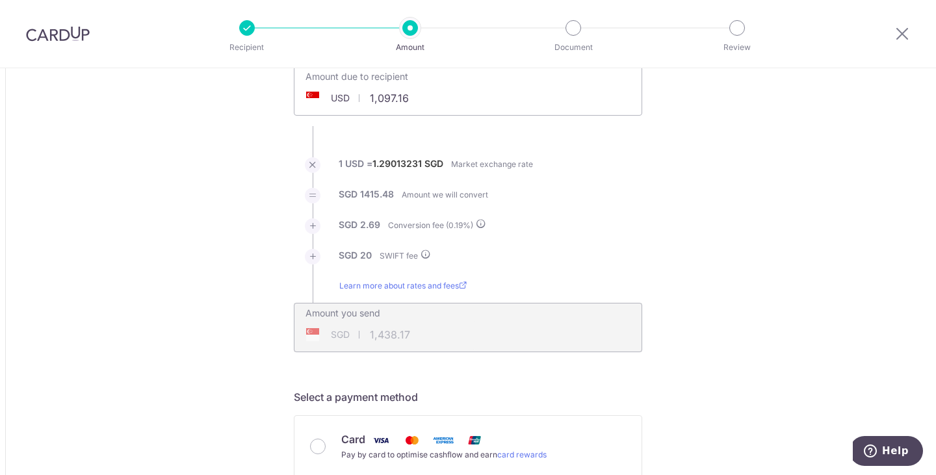
scroll to position [11, 0]
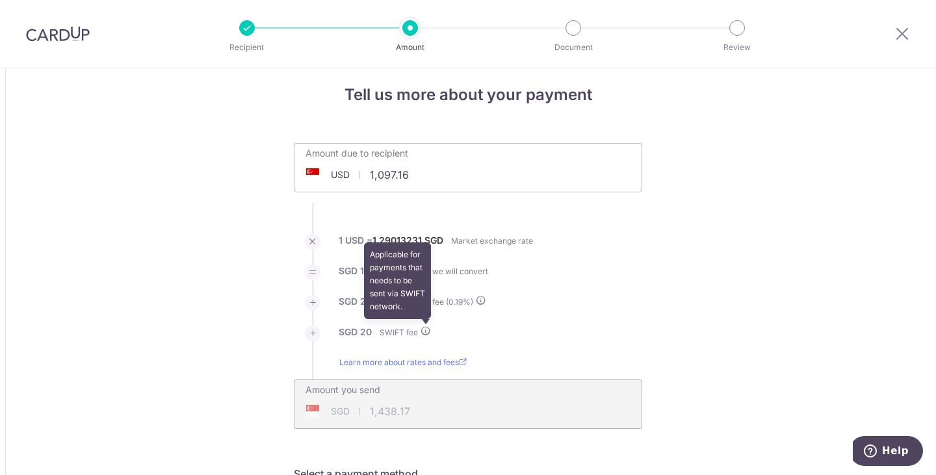
click at [426, 327] on icon at bounding box center [425, 331] width 10 height 10
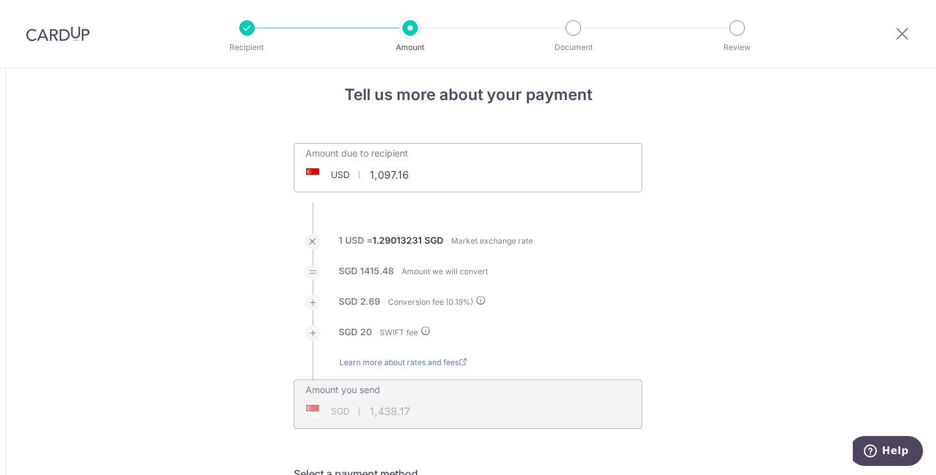
type input "1,438.27"
